Goal: Task Accomplishment & Management: Use online tool/utility

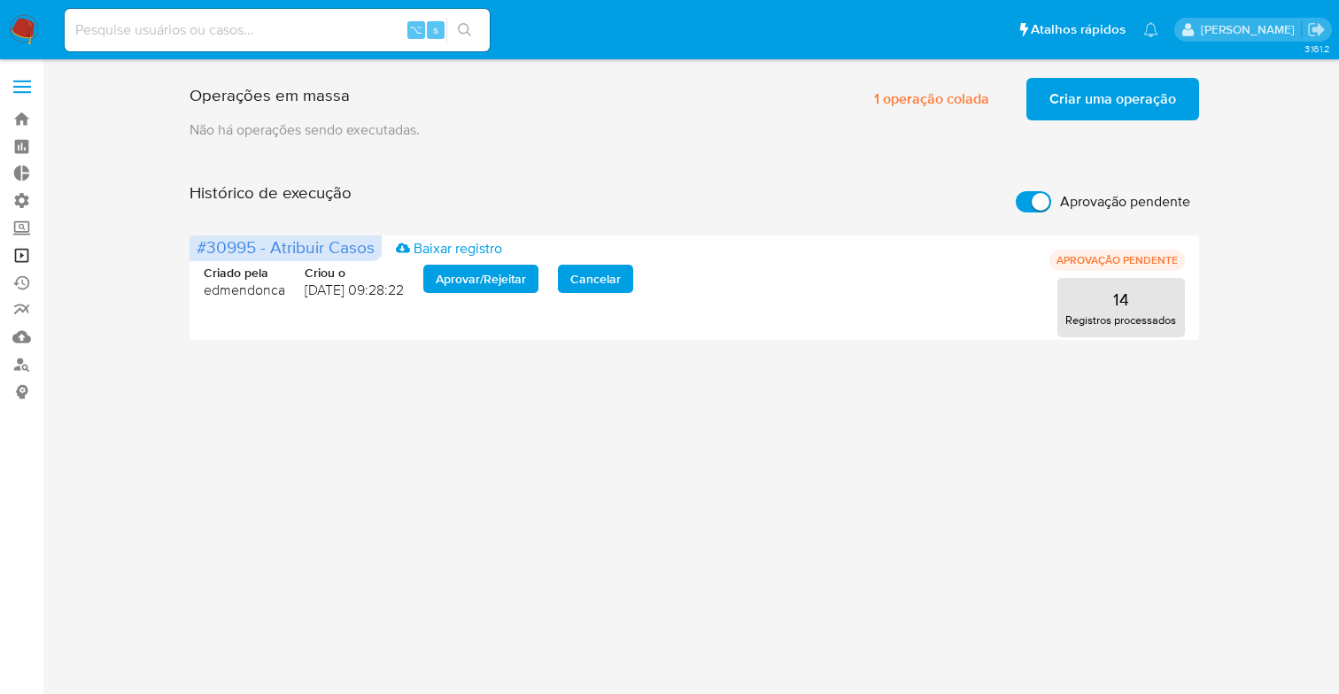
click at [18, 261] on link "Operações em massa" at bounding box center [105, 255] width 211 height 27
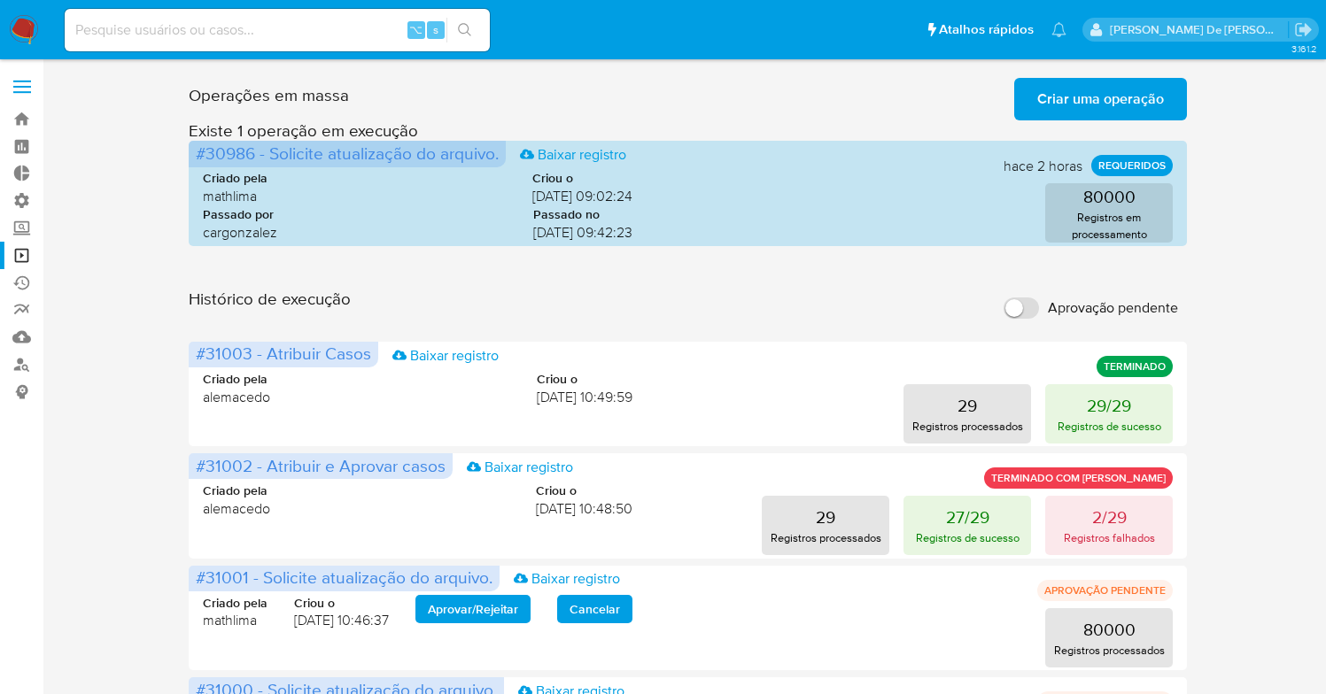
click at [1024, 311] on input "Aprovação pendente" at bounding box center [1020, 308] width 35 height 21
checkbox input "true"
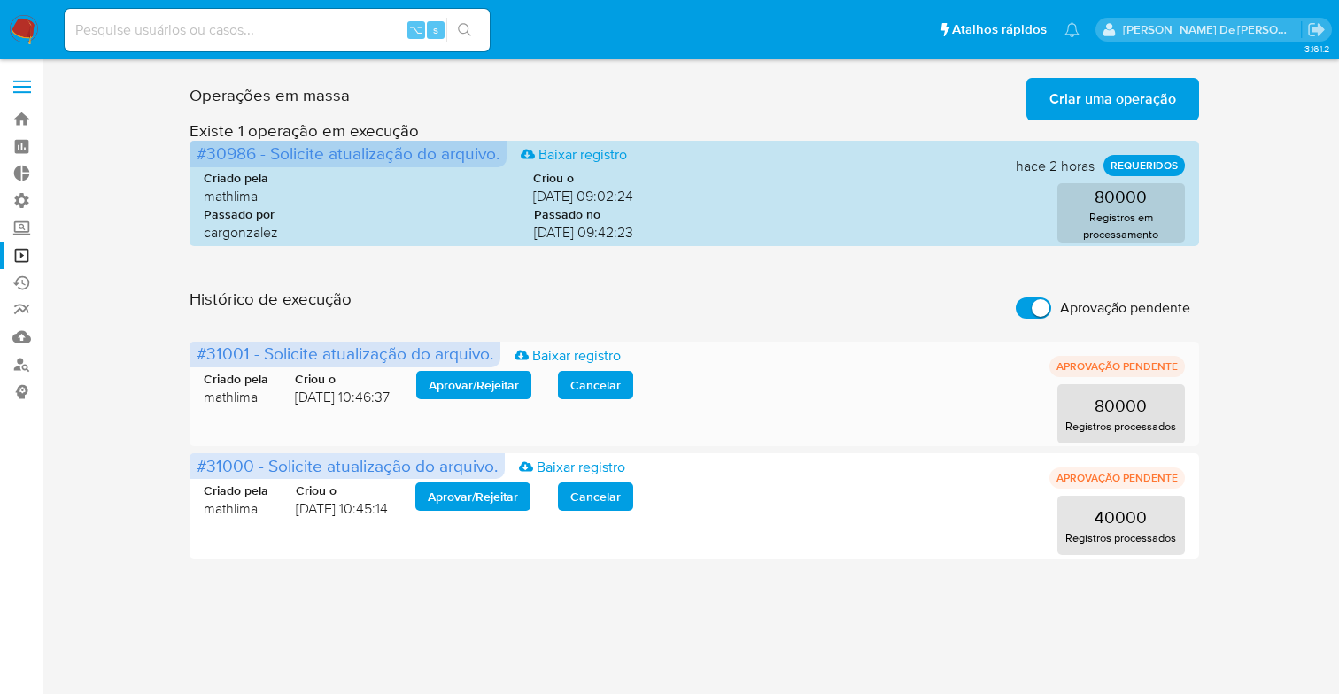
click at [468, 393] on span "Aprovar / Rejeitar" at bounding box center [474, 385] width 90 height 25
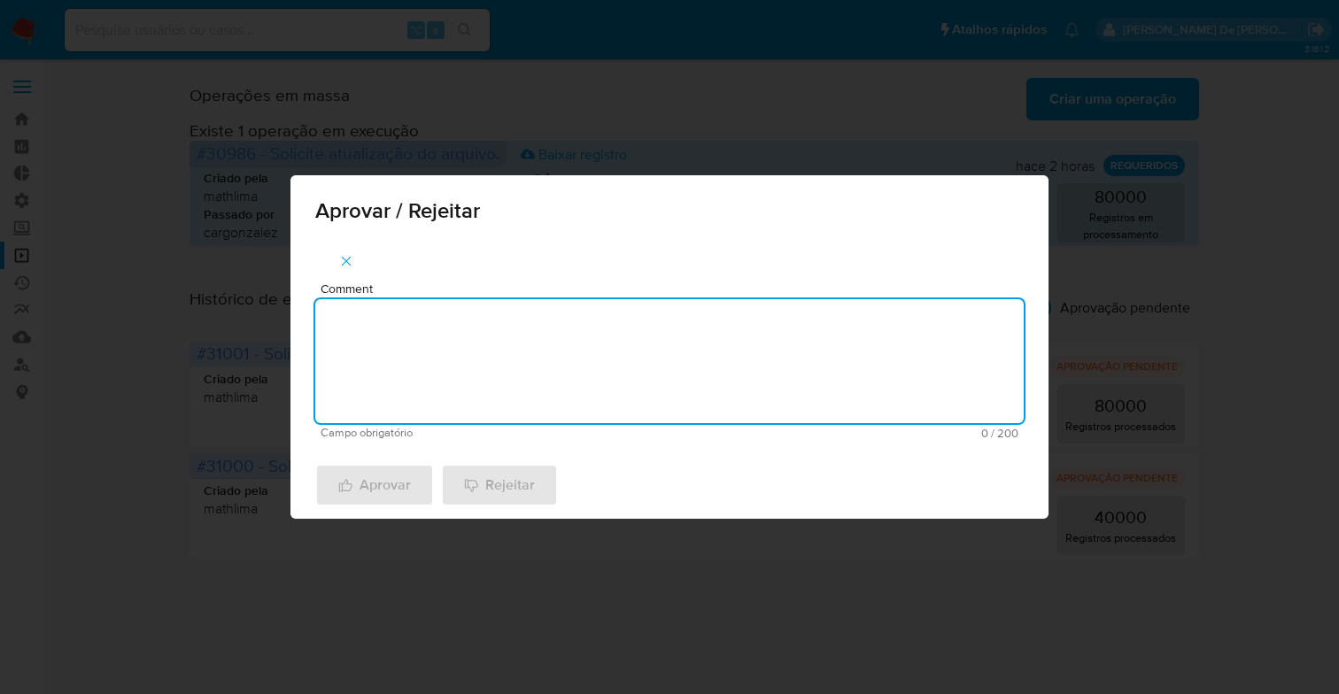
click at [468, 343] on textarea "Comment" at bounding box center [669, 361] width 708 height 124
type textarea "De acordo"
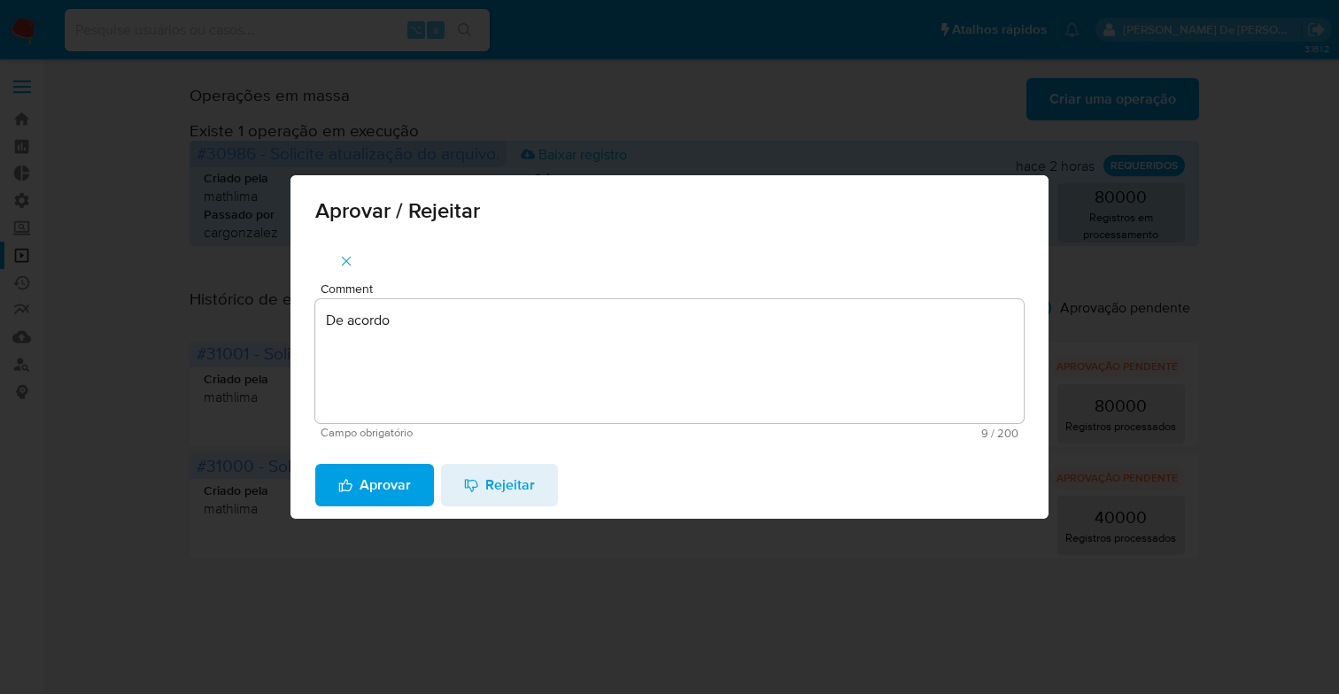
click at [401, 492] on span "Aprovar" at bounding box center [374, 485] width 73 height 39
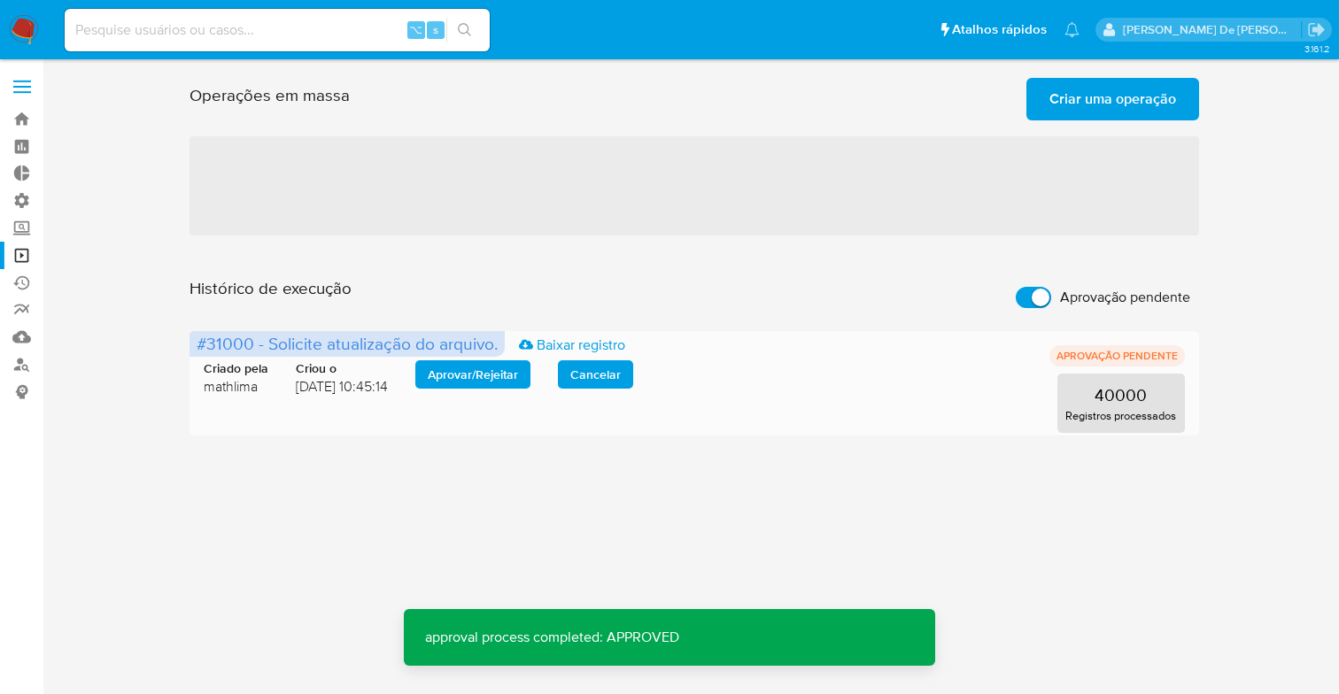
click at [272, 374] on div "Criado pela [PERSON_NAME] o [DATE] 10:45:14 Aprovar / Rejeitar Cancelar" at bounding box center [418, 377] width 429 height 35
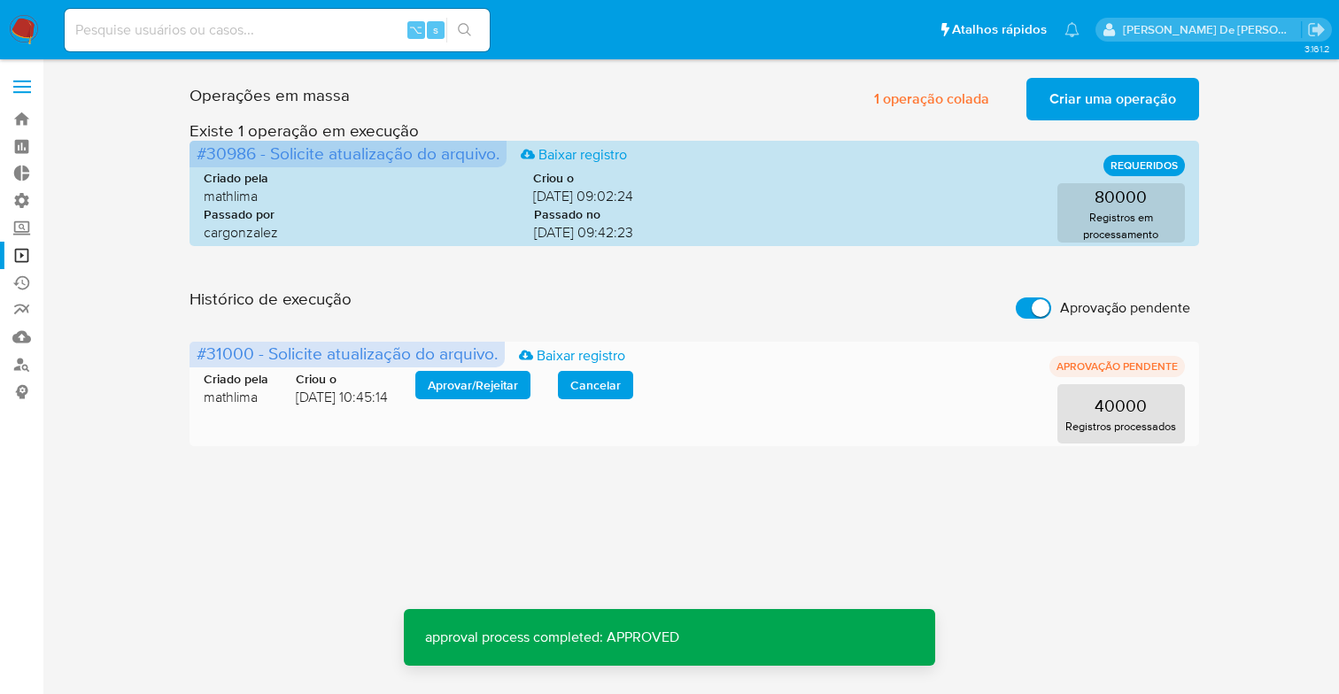
click at [440, 389] on span "Aprovar / Rejeitar" at bounding box center [473, 385] width 90 height 25
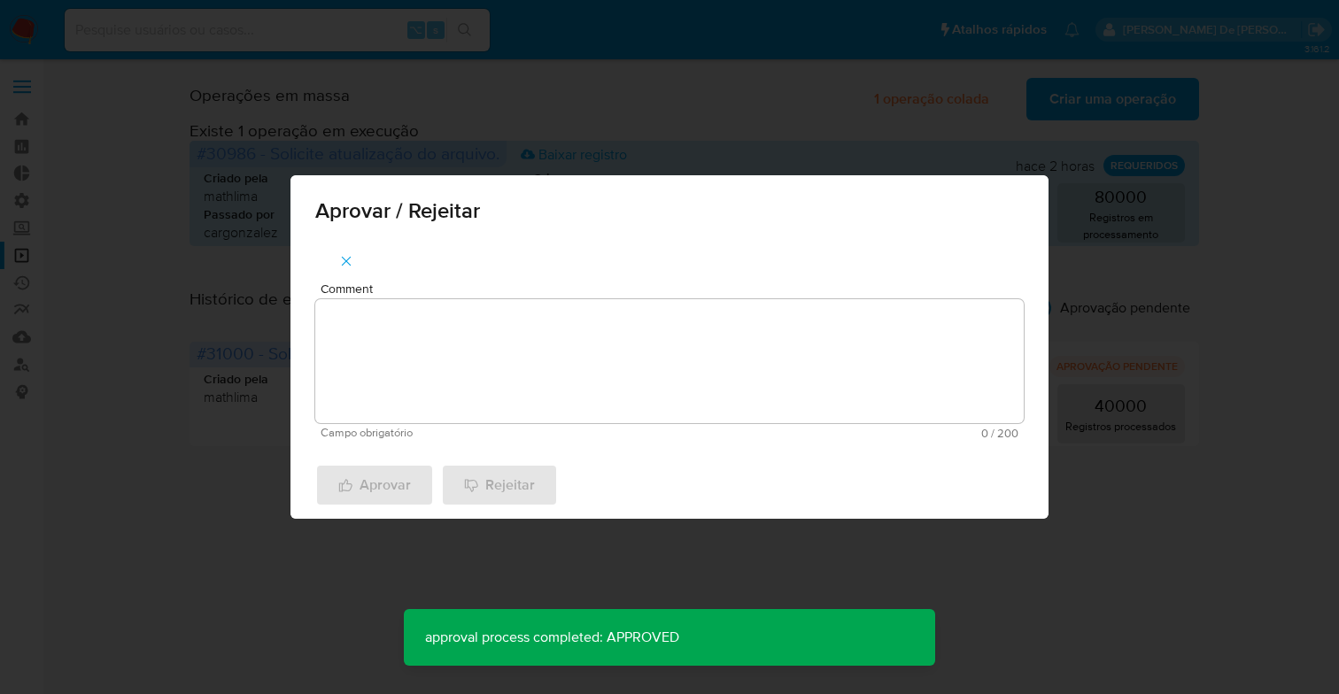
click at [439, 399] on textarea "Comment" at bounding box center [669, 361] width 708 height 124
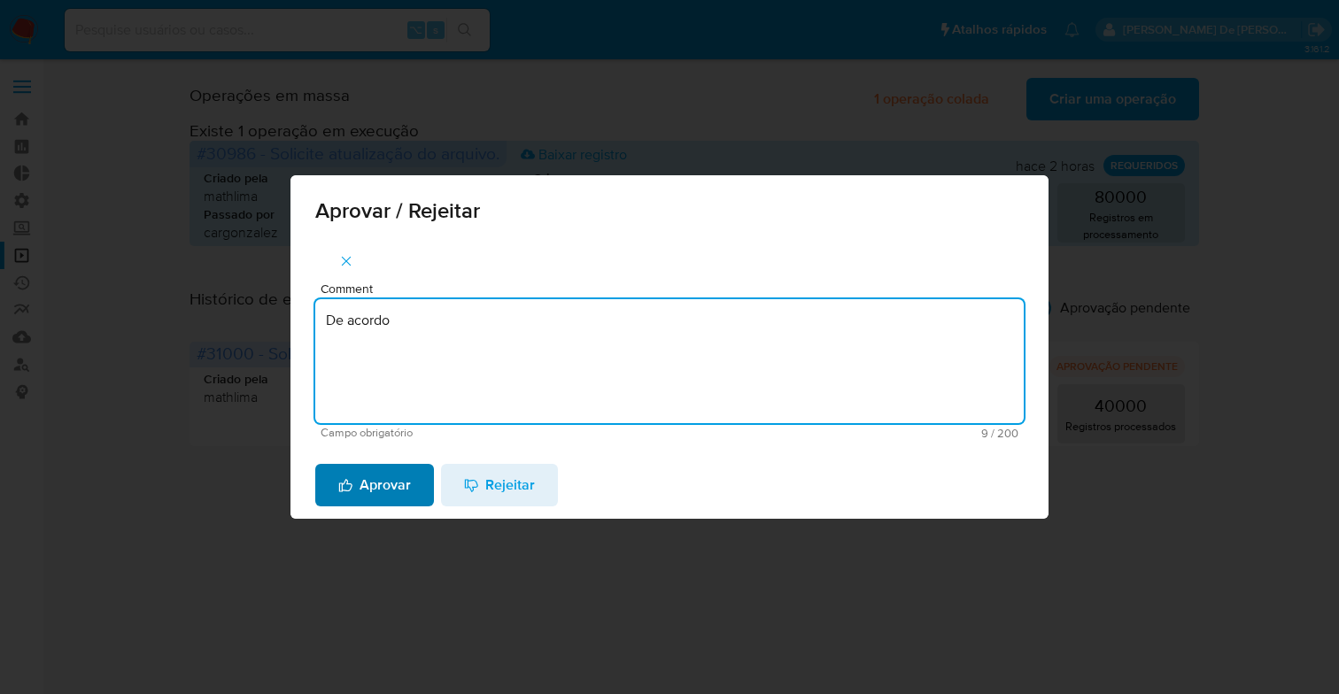
type textarea "De acordo"
click at [370, 486] on span "Aprovar" at bounding box center [374, 485] width 73 height 39
